Goal: Communication & Community: Answer question/provide support

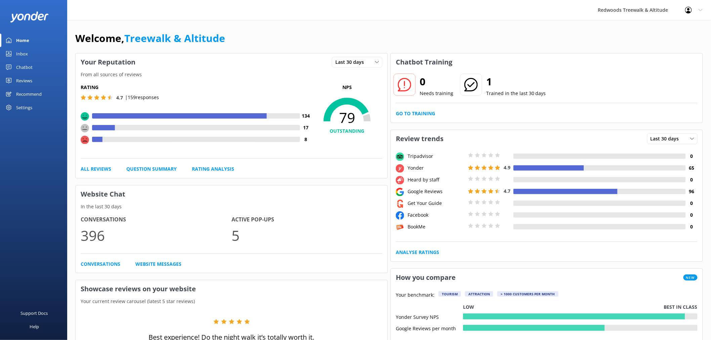
drag, startPoint x: 34, startPoint y: 83, endPoint x: 32, endPoint y: 76, distance: 7.5
click at [34, 83] on link "Reviews" at bounding box center [33, 80] width 67 height 13
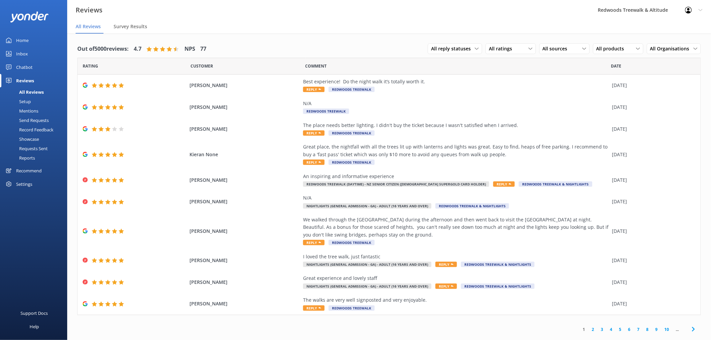
click at [27, 54] on div "Inbox" at bounding box center [22, 53] width 12 height 13
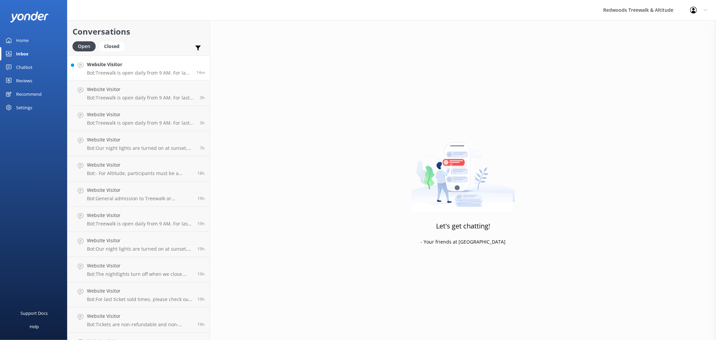
click at [143, 71] on p "Bot: Treewalk is open daily from 9 AM. For last ticket sold times, please check…" at bounding box center [139, 73] width 104 height 6
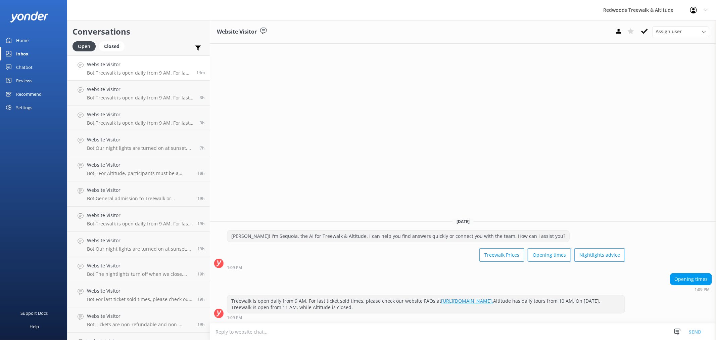
click at [34, 37] on link "Home" at bounding box center [33, 40] width 67 height 13
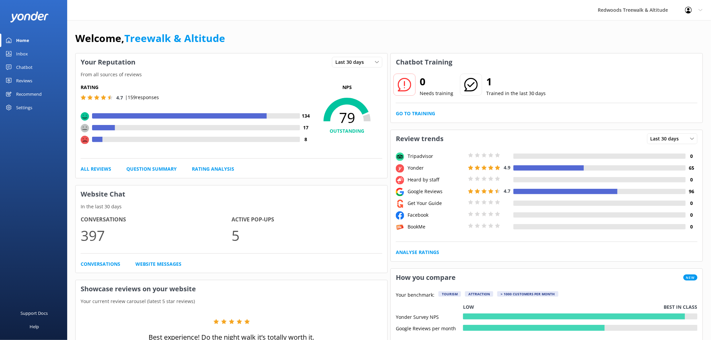
click at [38, 75] on link "Reviews" at bounding box center [33, 80] width 67 height 13
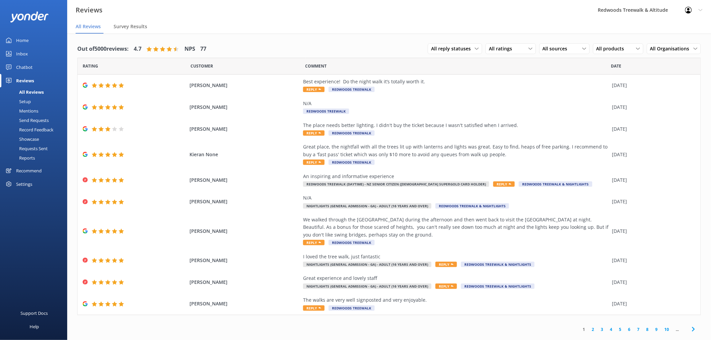
click at [35, 52] on link "Inbox" at bounding box center [33, 53] width 67 height 13
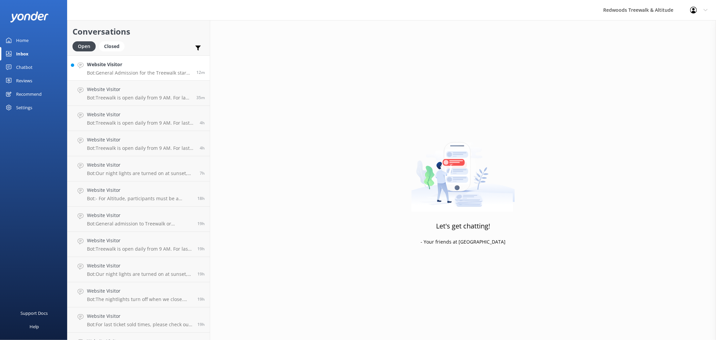
click at [112, 61] on h4 "Website Visitor" at bounding box center [139, 64] width 104 height 7
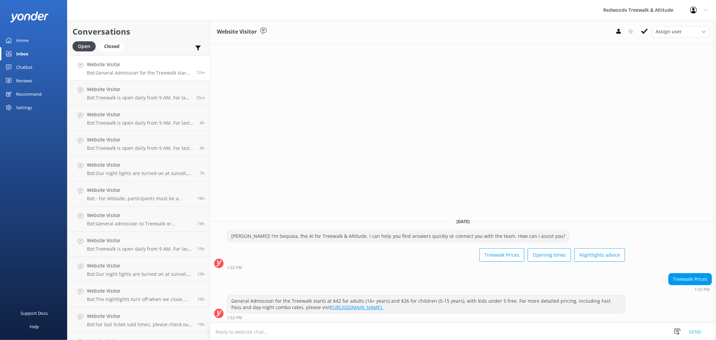
click at [26, 41] on div "Home" at bounding box center [22, 40] width 12 height 13
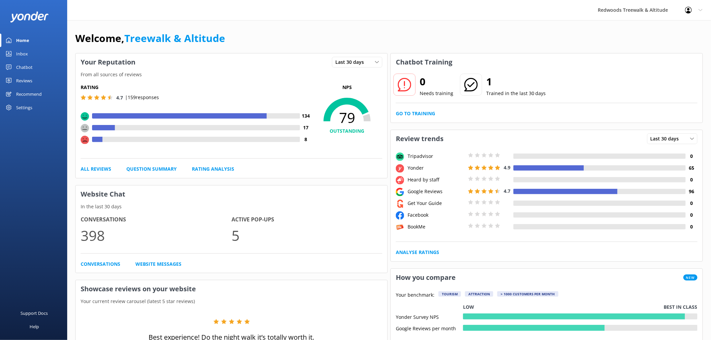
click at [17, 77] on div "Reviews" at bounding box center [24, 80] width 16 height 13
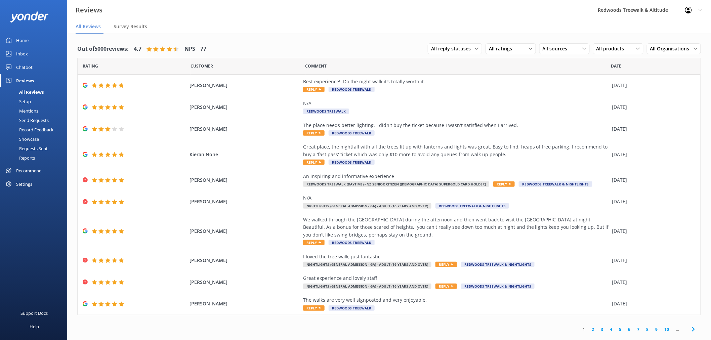
click at [33, 52] on link "Inbox" at bounding box center [33, 53] width 67 height 13
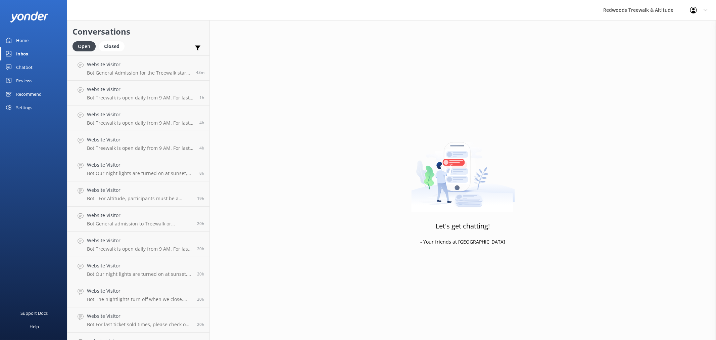
click at [39, 79] on link "Reviews" at bounding box center [33, 80] width 67 height 13
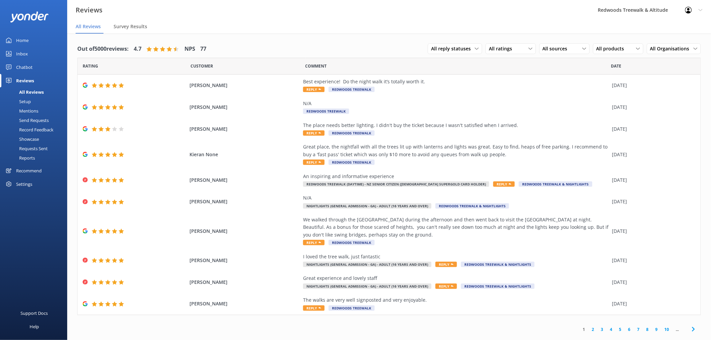
click at [41, 48] on link "Inbox" at bounding box center [33, 53] width 67 height 13
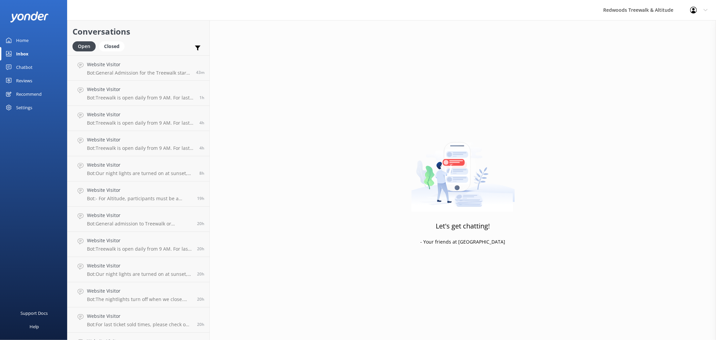
click at [41, 48] on link "Inbox" at bounding box center [33, 53] width 67 height 13
click at [22, 39] on div "Home" at bounding box center [22, 40] width 12 height 13
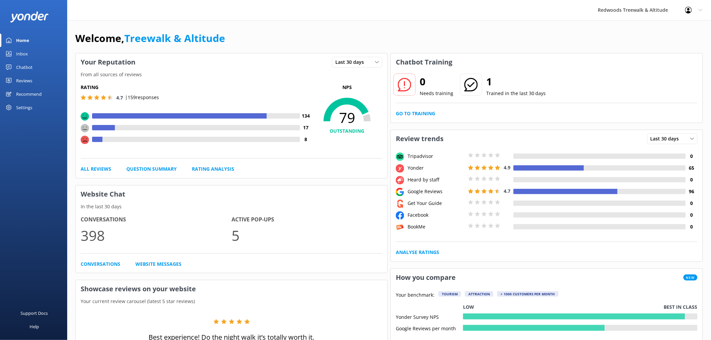
click at [36, 43] on link "Home" at bounding box center [33, 40] width 67 height 13
click at [21, 80] on div "Reviews" at bounding box center [24, 80] width 16 height 13
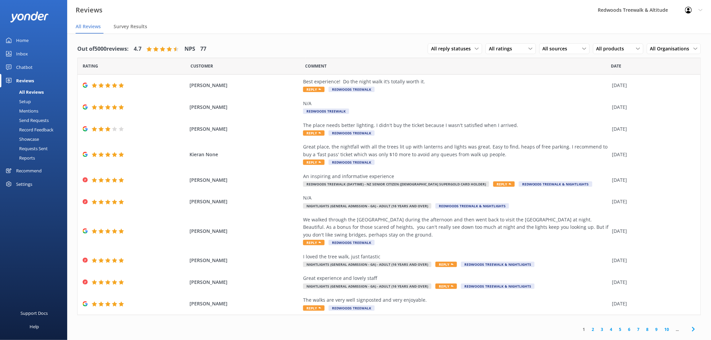
click at [25, 49] on div "Inbox" at bounding box center [22, 53] width 12 height 13
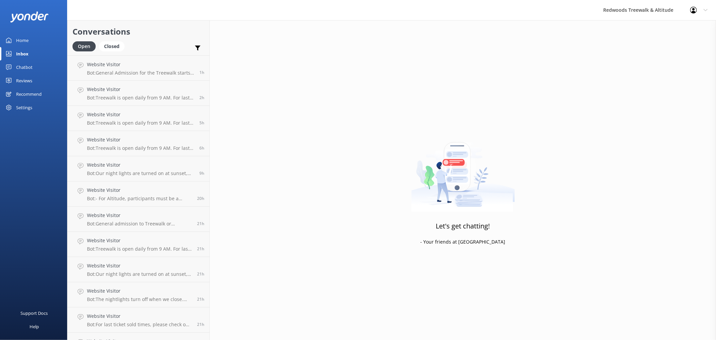
click at [28, 37] on div "Home" at bounding box center [22, 40] width 12 height 13
